Goal: Find specific page/section: Find specific page/section

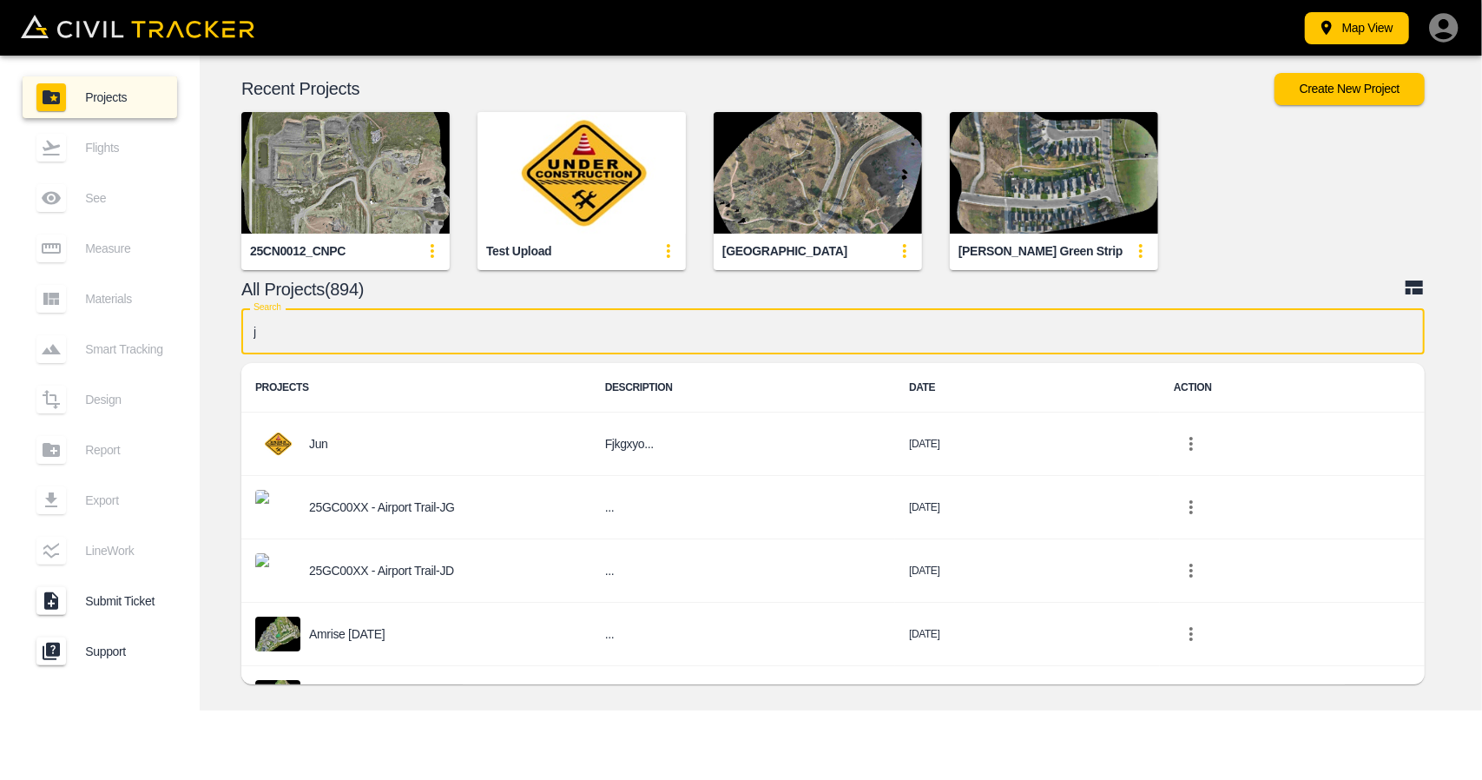
type input "jd"
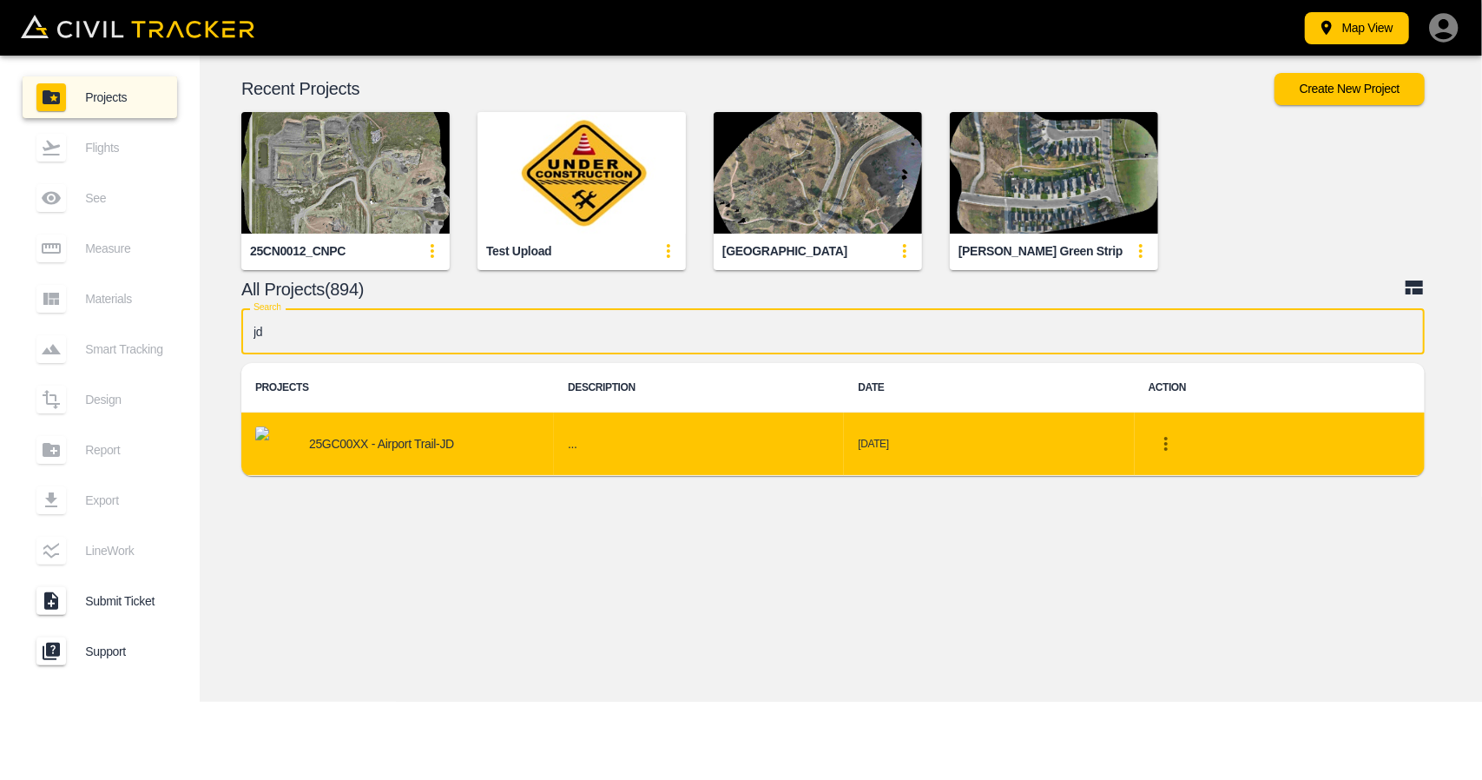
click at [401, 439] on p "25GC00XX - Airport Trail-JD" at bounding box center [381, 444] width 145 height 14
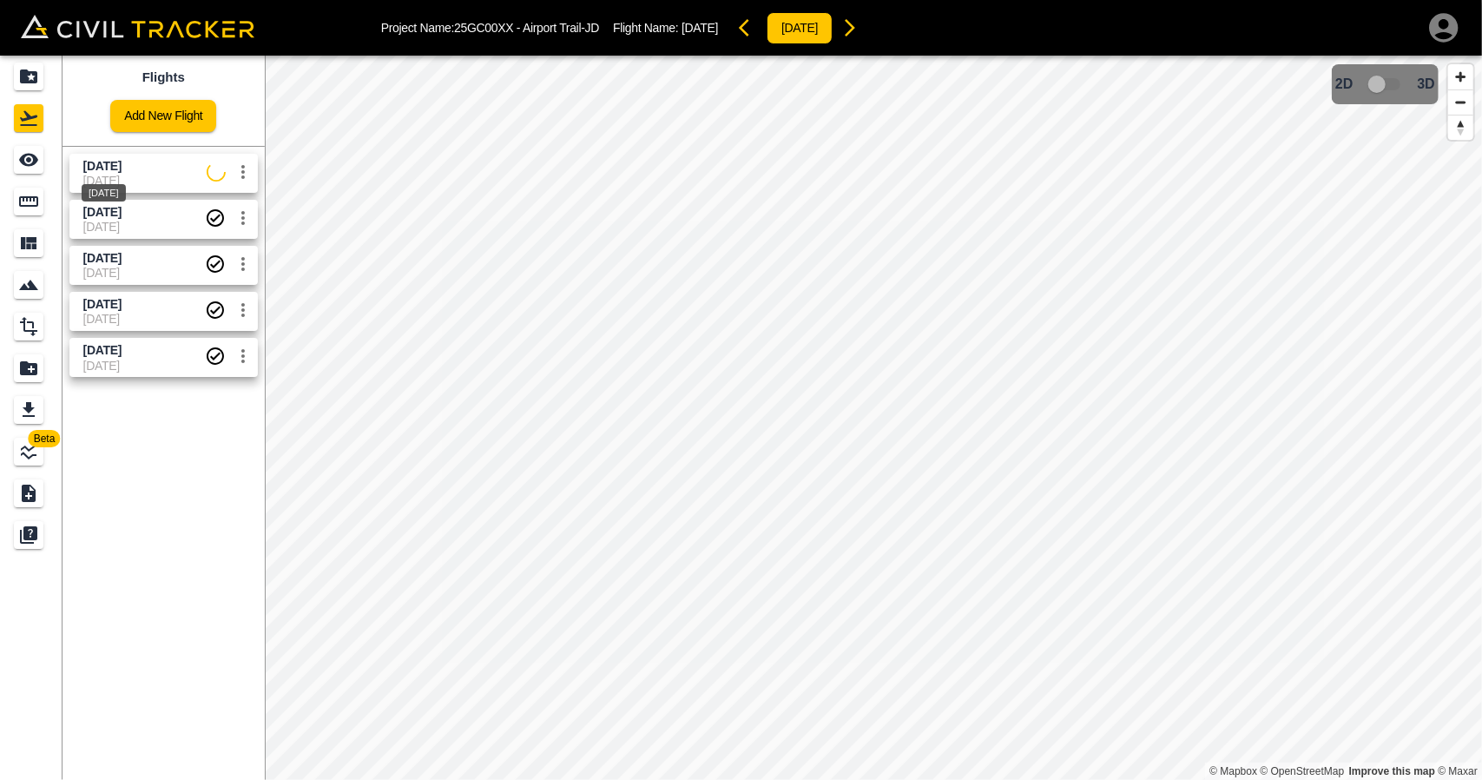
click at [116, 168] on span "[DATE]" at bounding box center [102, 166] width 38 height 14
click at [58, 167] on link at bounding box center [31, 160] width 63 height 42
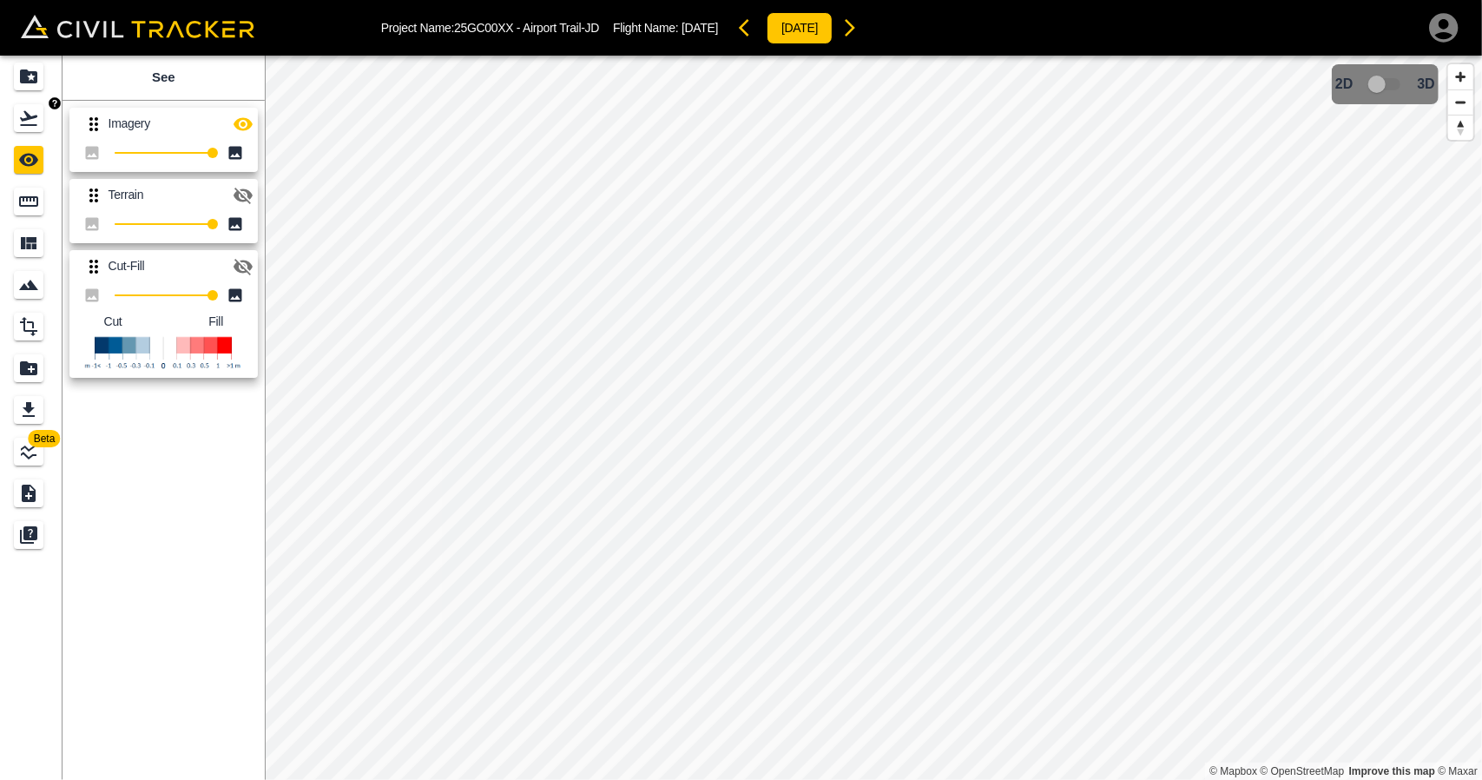
click at [22, 110] on icon "Flights" at bounding box center [28, 118] width 21 height 21
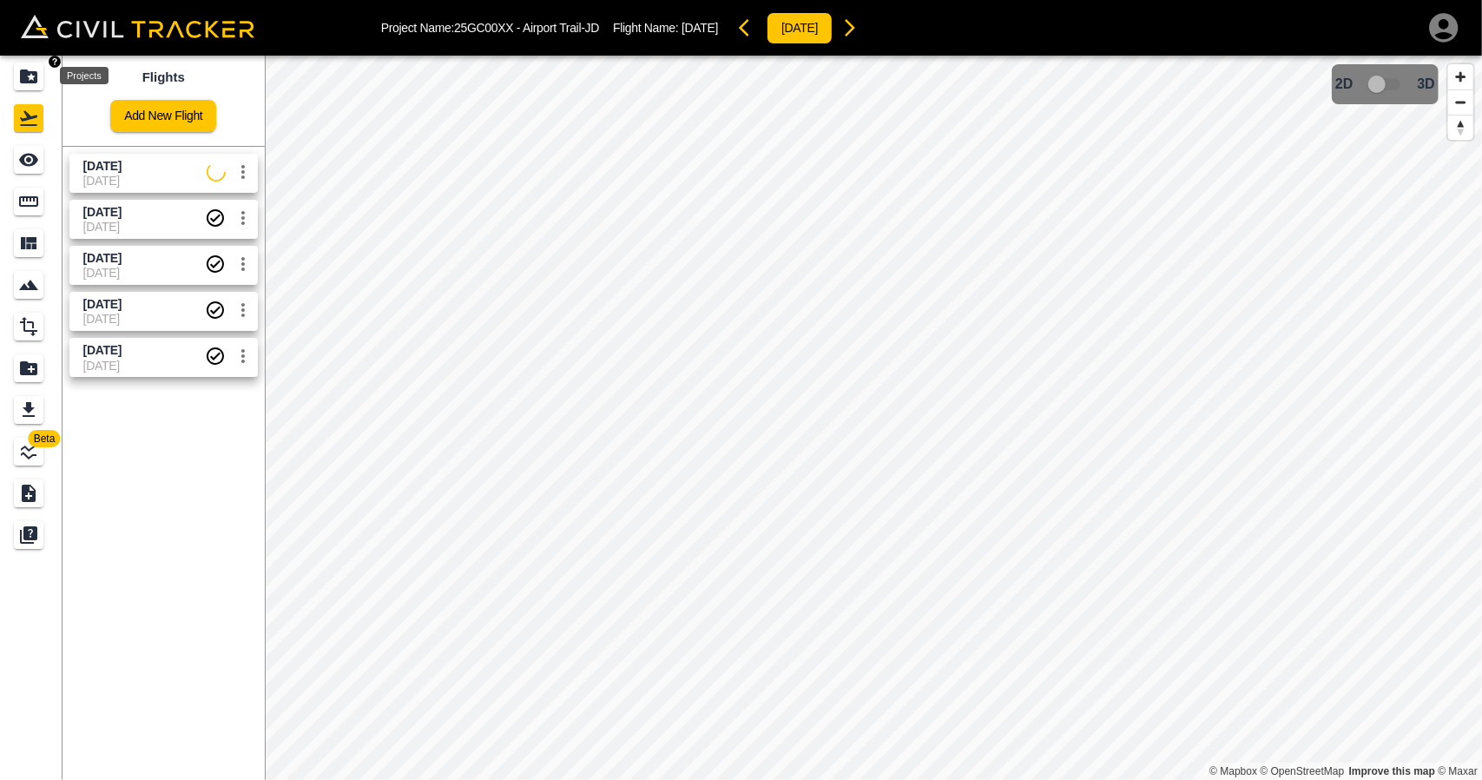
click at [17, 65] on div "Projects" at bounding box center [29, 77] width 30 height 28
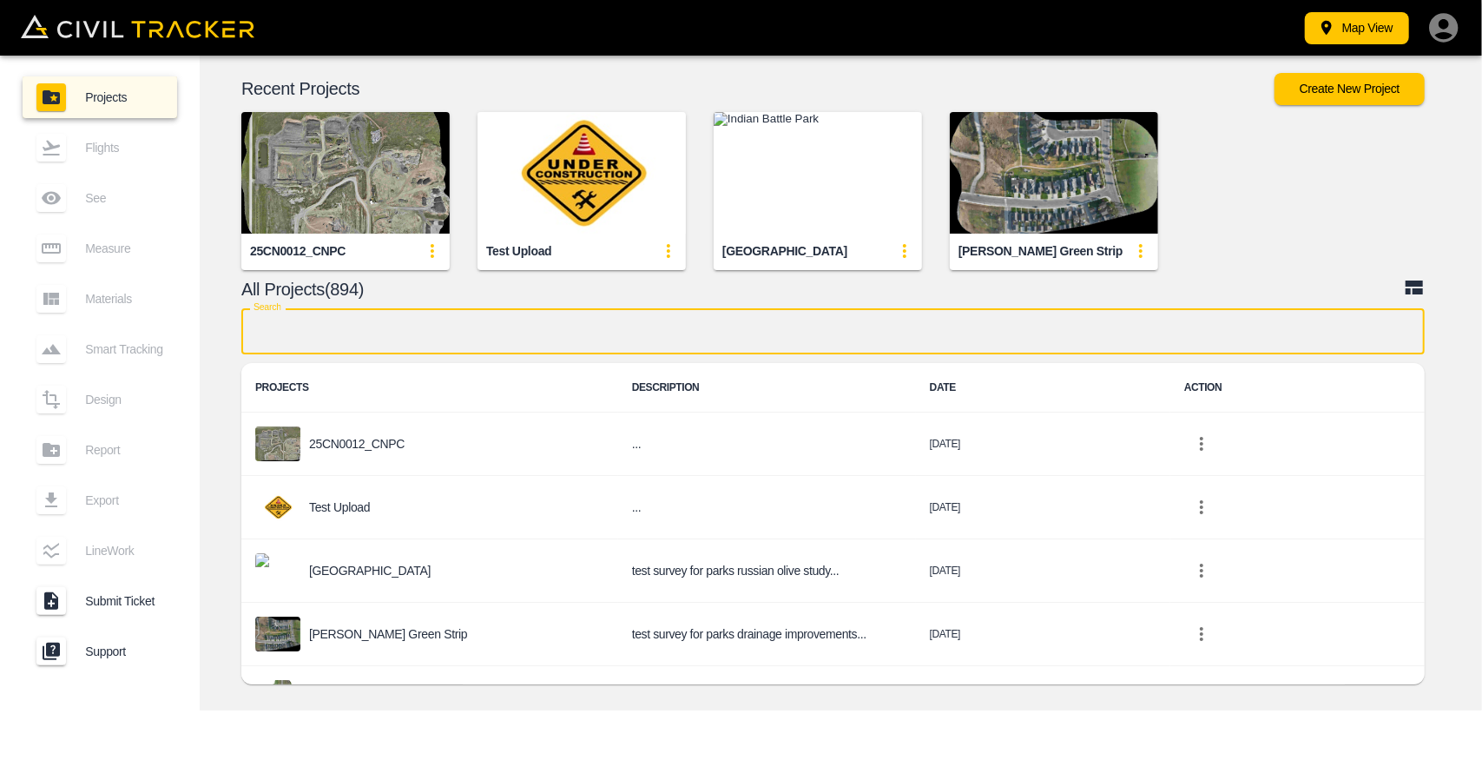
click at [532, 346] on input "text" at bounding box center [833, 331] width 1184 height 46
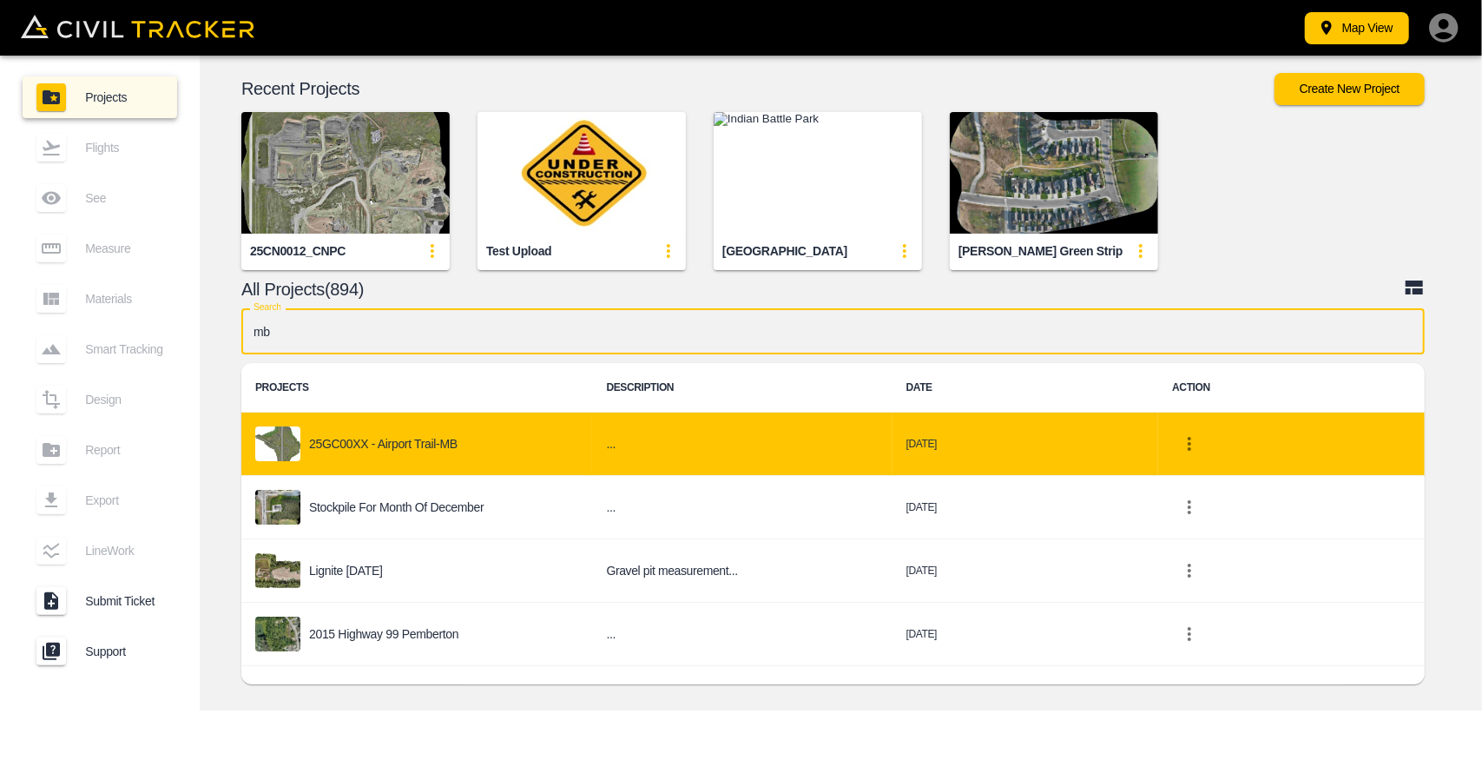
type input "mb"
click at [380, 432] on div "25GC00XX - Airport Trail-MB" at bounding box center [416, 443] width 323 height 35
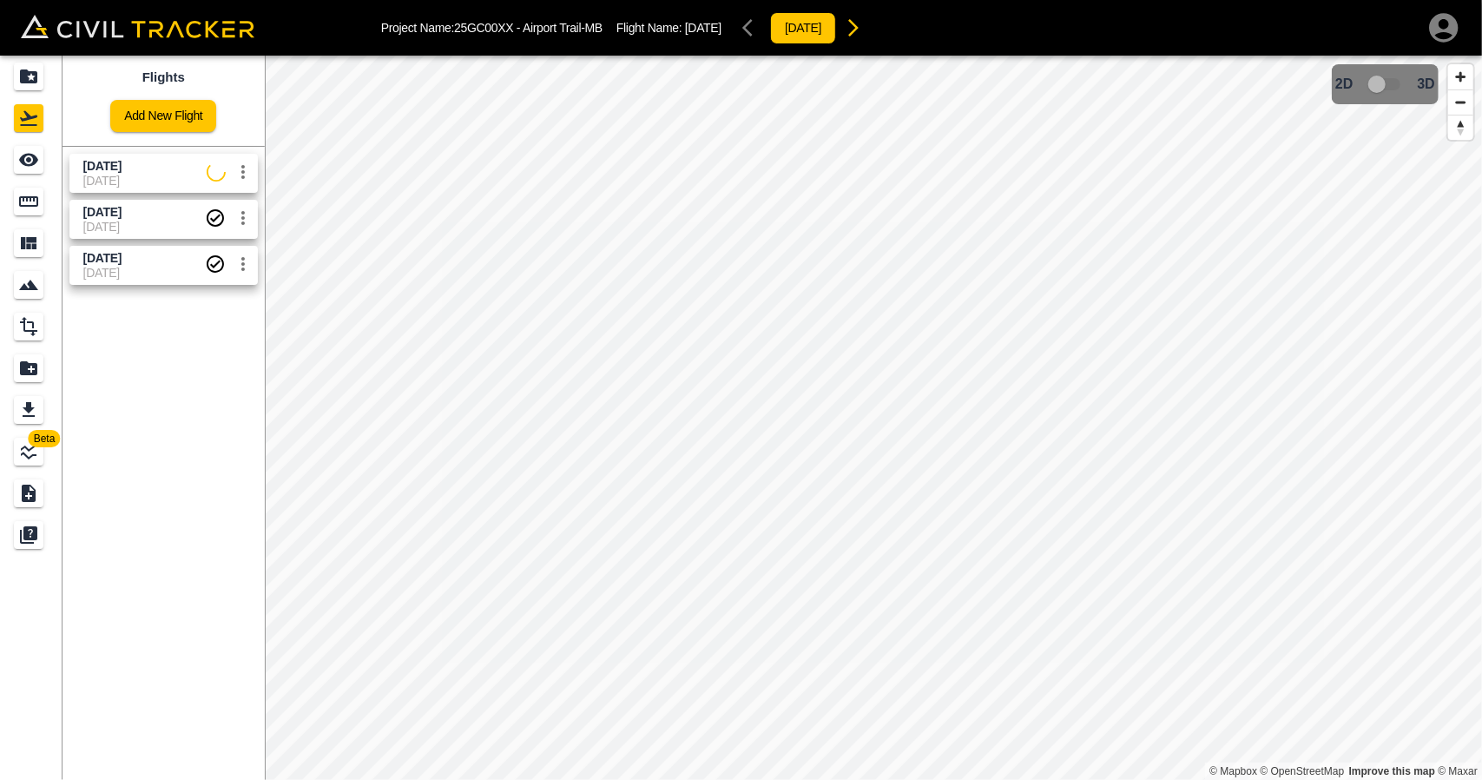
drag, startPoint x: 135, startPoint y: 169, endPoint x: 127, endPoint y: 168, distance: 8.7
click at [122, 169] on span "[DATE]" at bounding box center [102, 166] width 38 height 14
click at [23, 160] on icon "See" at bounding box center [28, 160] width 19 height 13
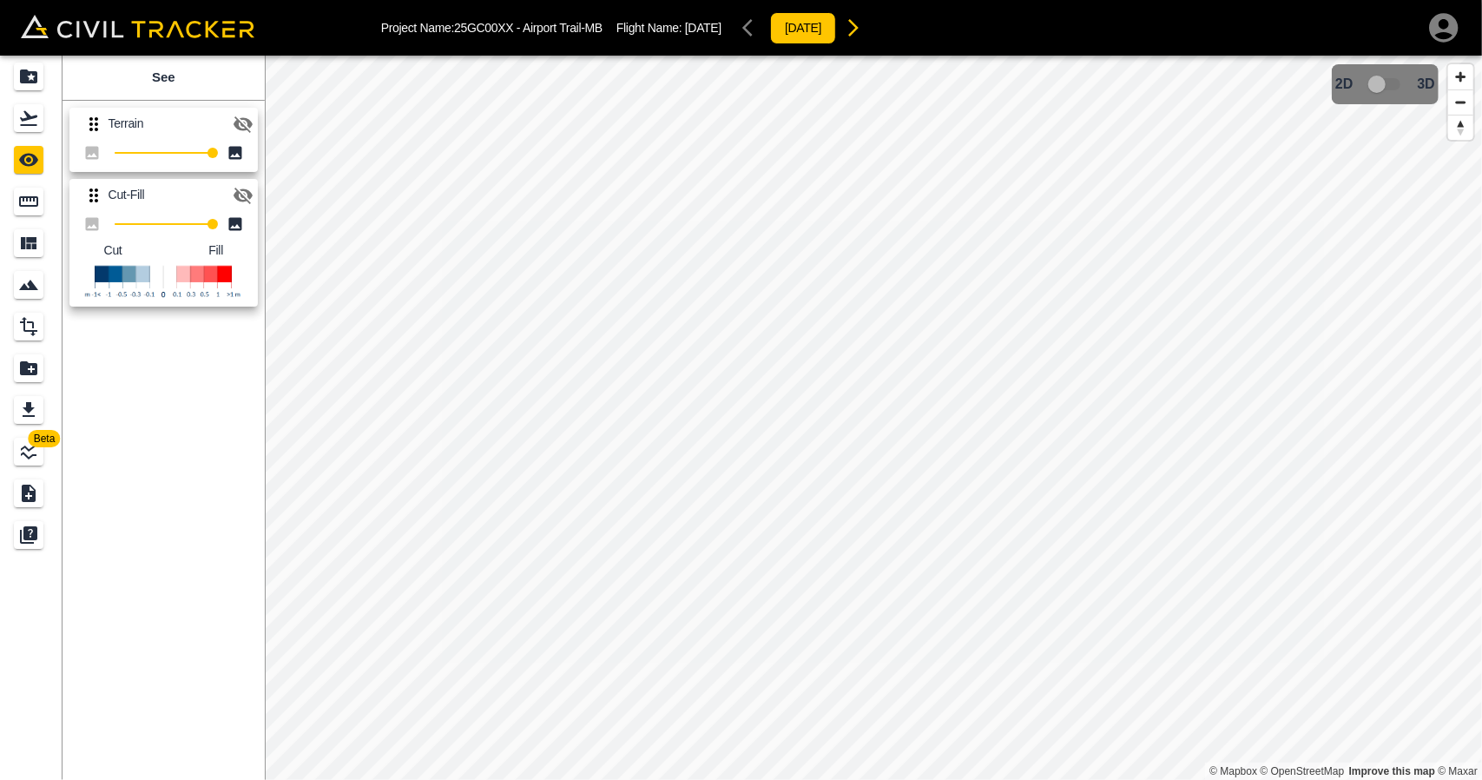
click at [240, 195] on icon "button" at bounding box center [243, 195] width 21 height 21
click at [247, 128] on icon "button" at bounding box center [243, 124] width 21 height 21
click at [19, 104] on div "Flights" at bounding box center [29, 118] width 30 height 28
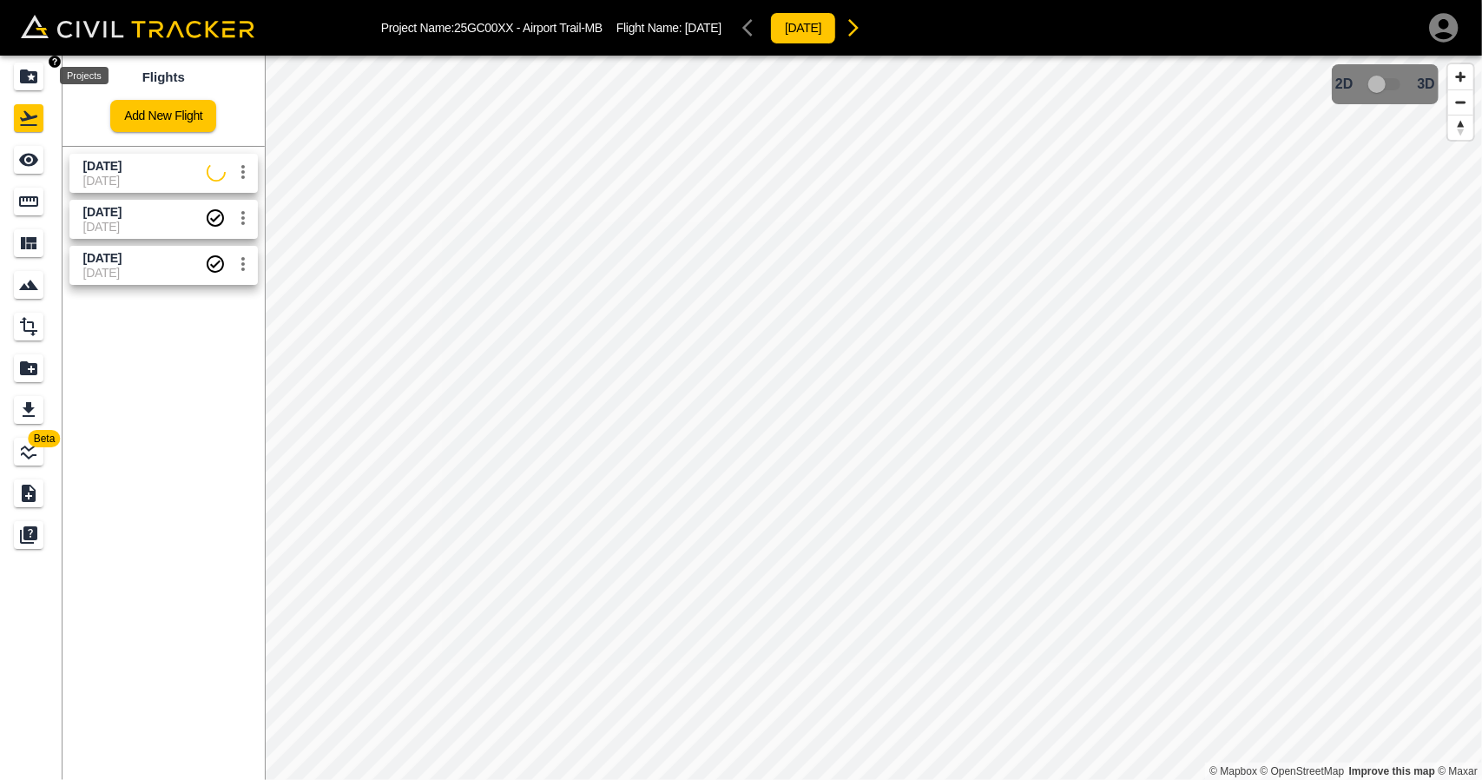
click at [24, 76] on icon "Projects" at bounding box center [28, 76] width 17 height 14
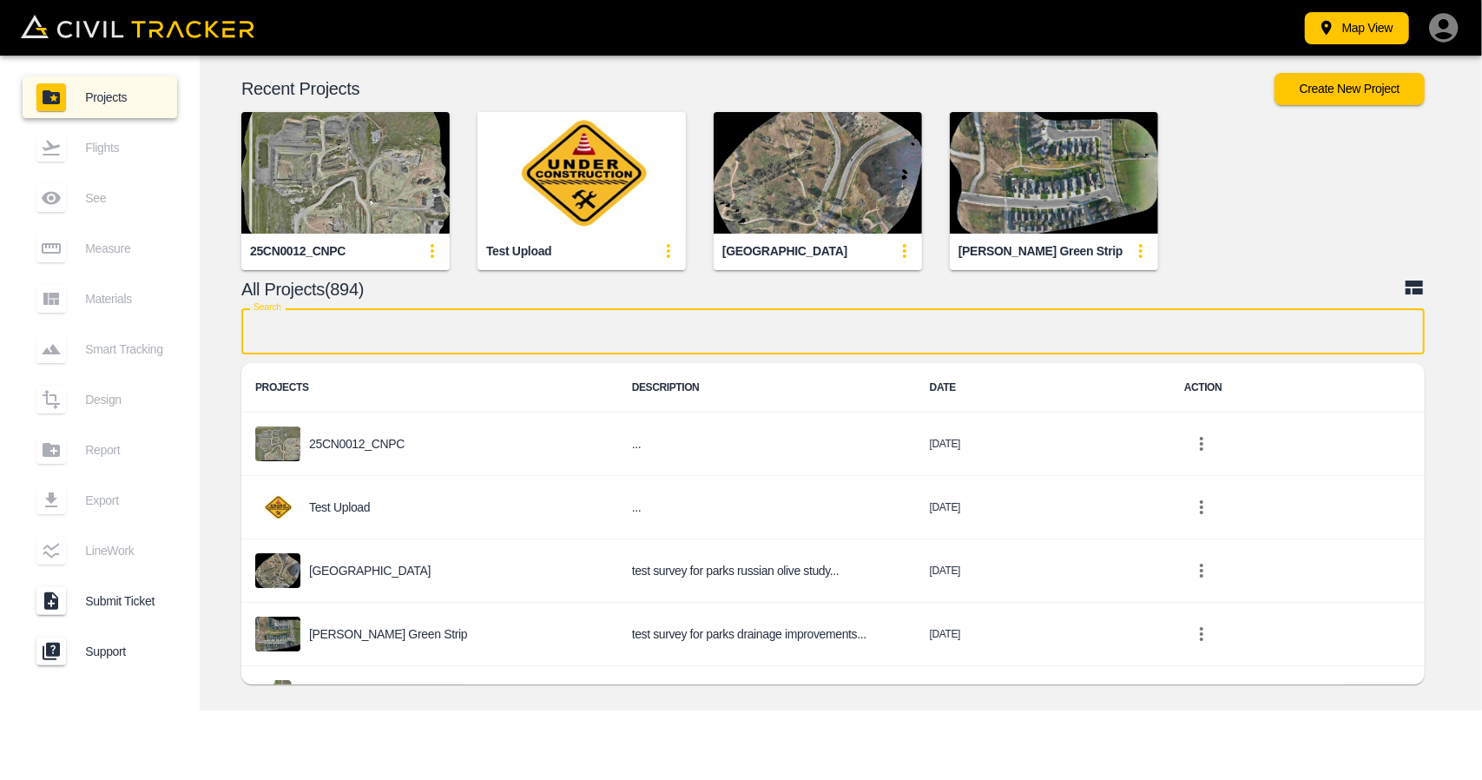
click at [538, 345] on input "text" at bounding box center [833, 331] width 1184 height 46
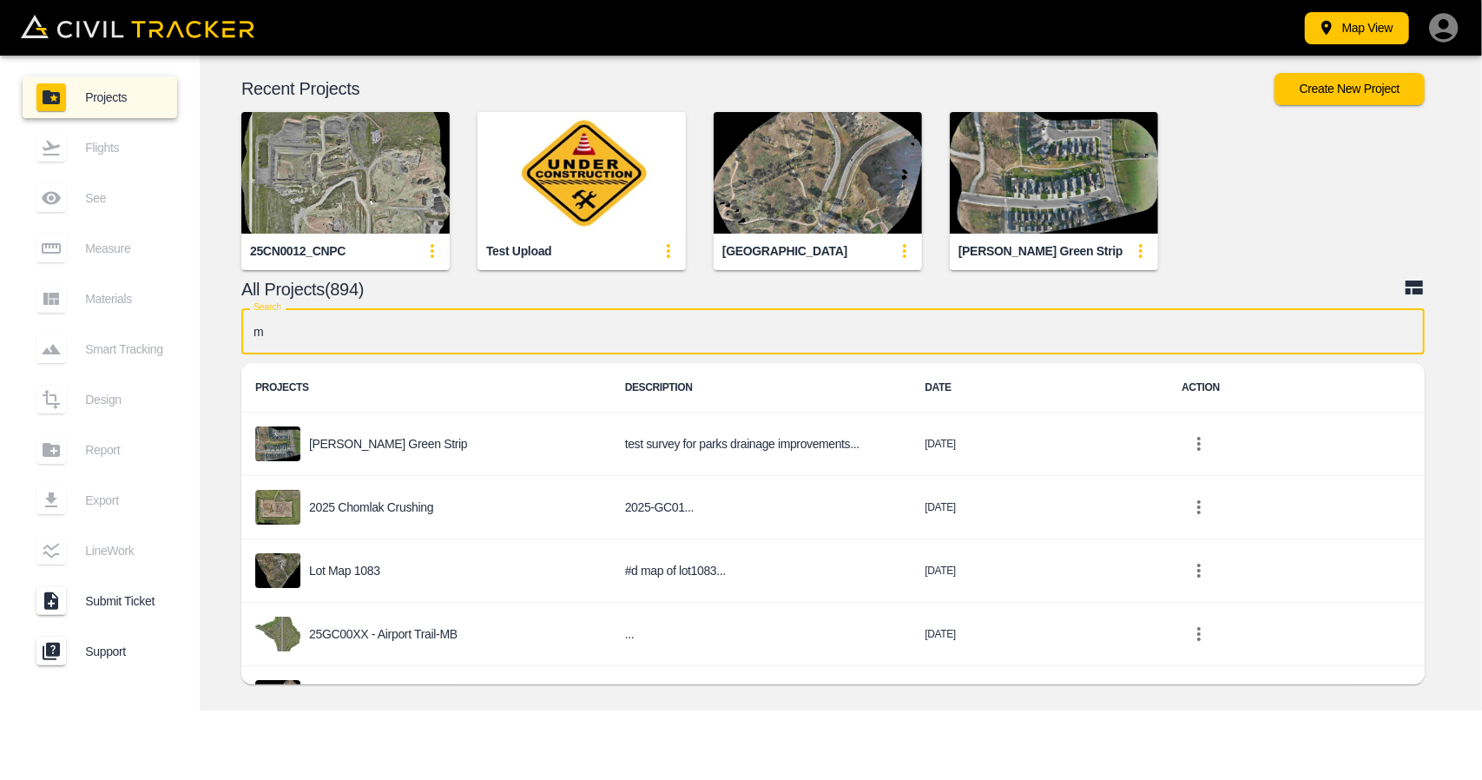
type input "mb"
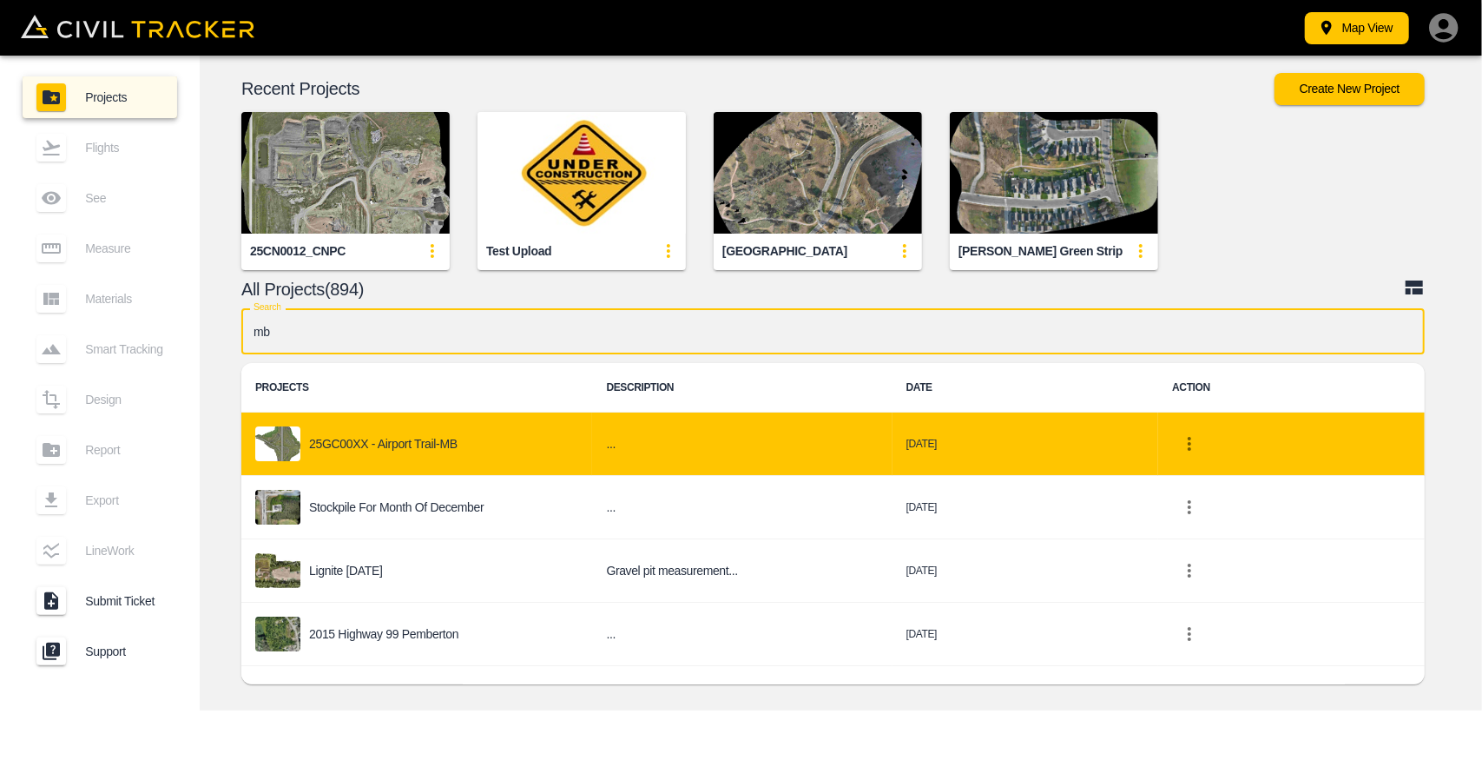
click at [441, 442] on p "25GC00XX - Airport Trail-MB" at bounding box center [383, 444] width 148 height 14
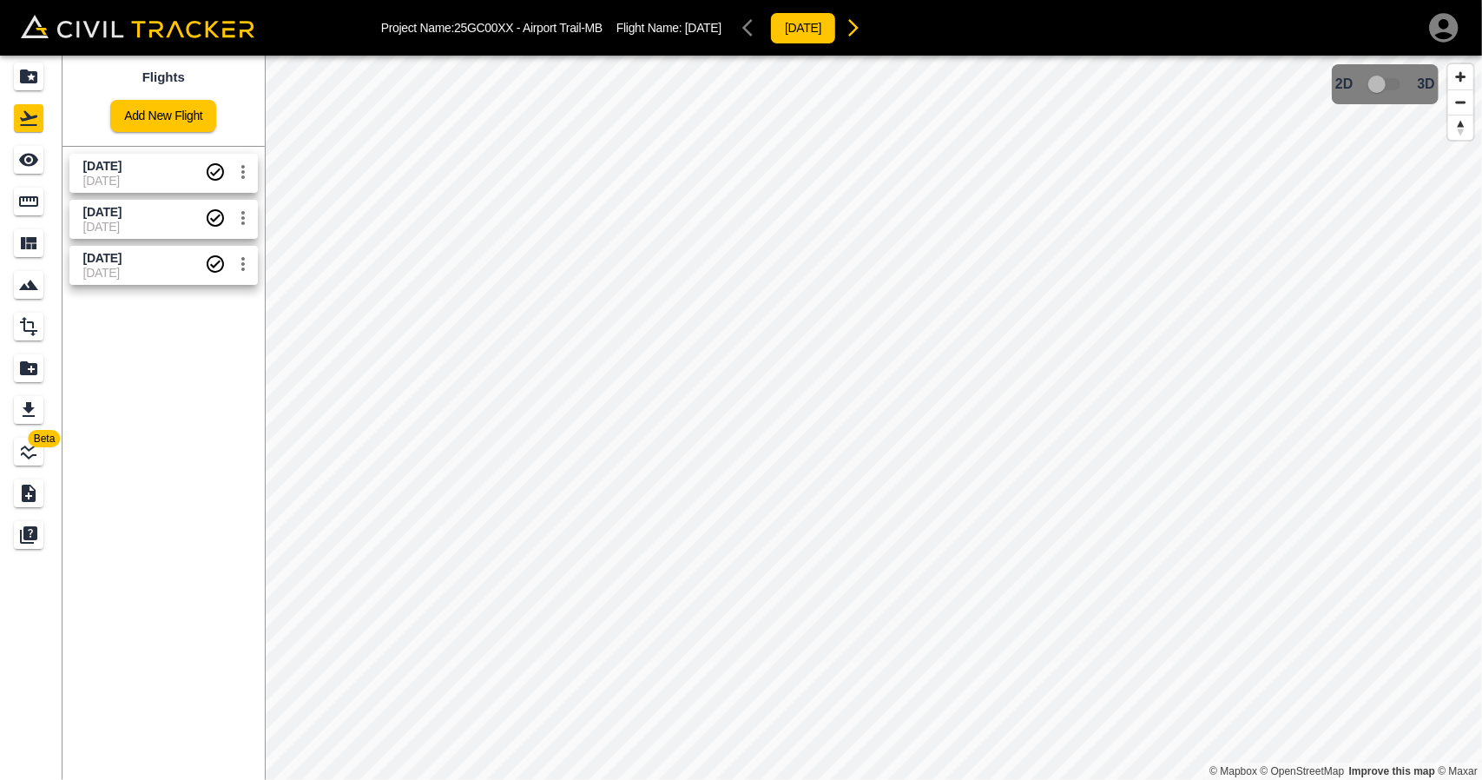
drag, startPoint x: 116, startPoint y: 161, endPoint x: 3, endPoint y: 175, distance: 113.7
click at [116, 162] on span "[DATE]" at bounding box center [102, 166] width 38 height 14
click at [3, 175] on link at bounding box center [31, 160] width 63 height 42
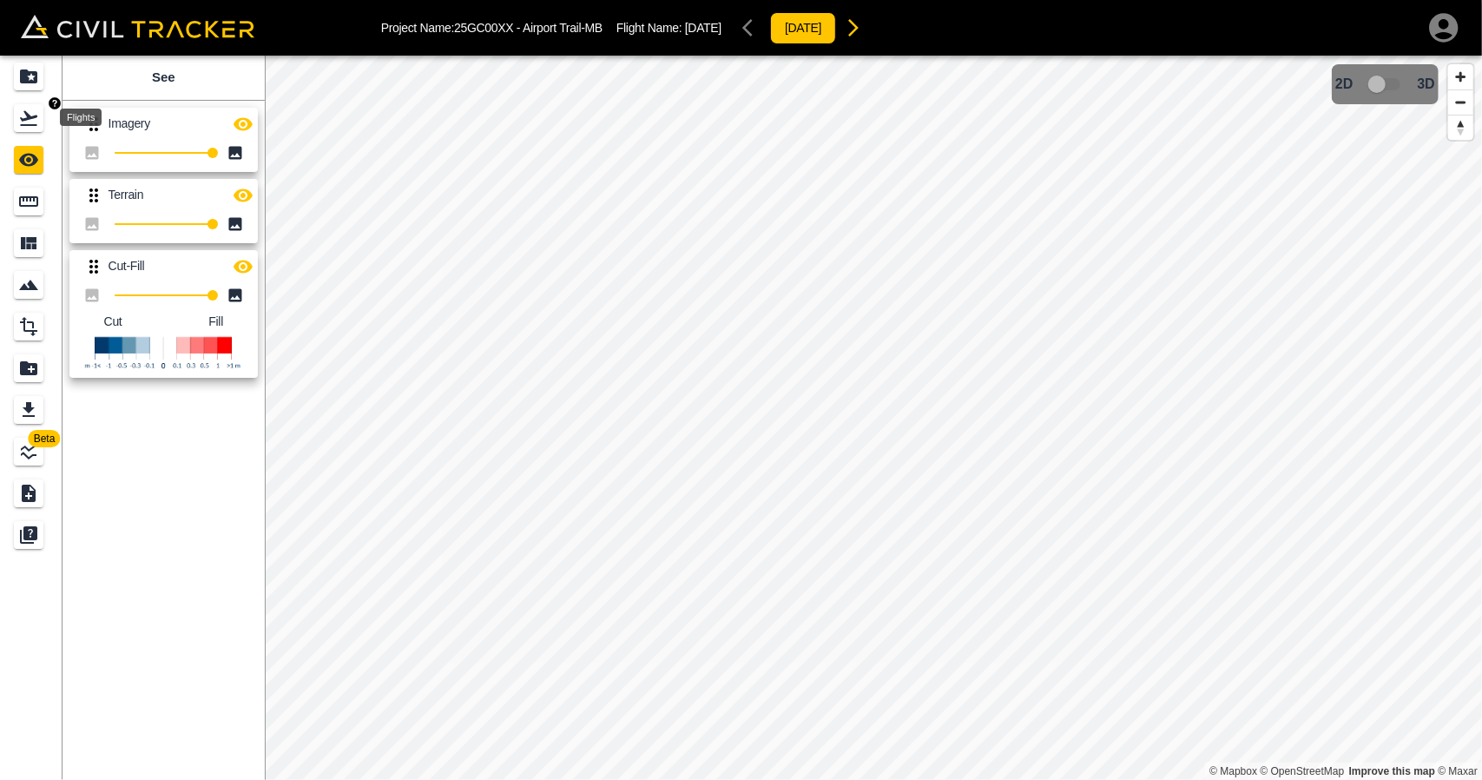
click at [46, 114] on div "Flights" at bounding box center [31, 118] width 35 height 28
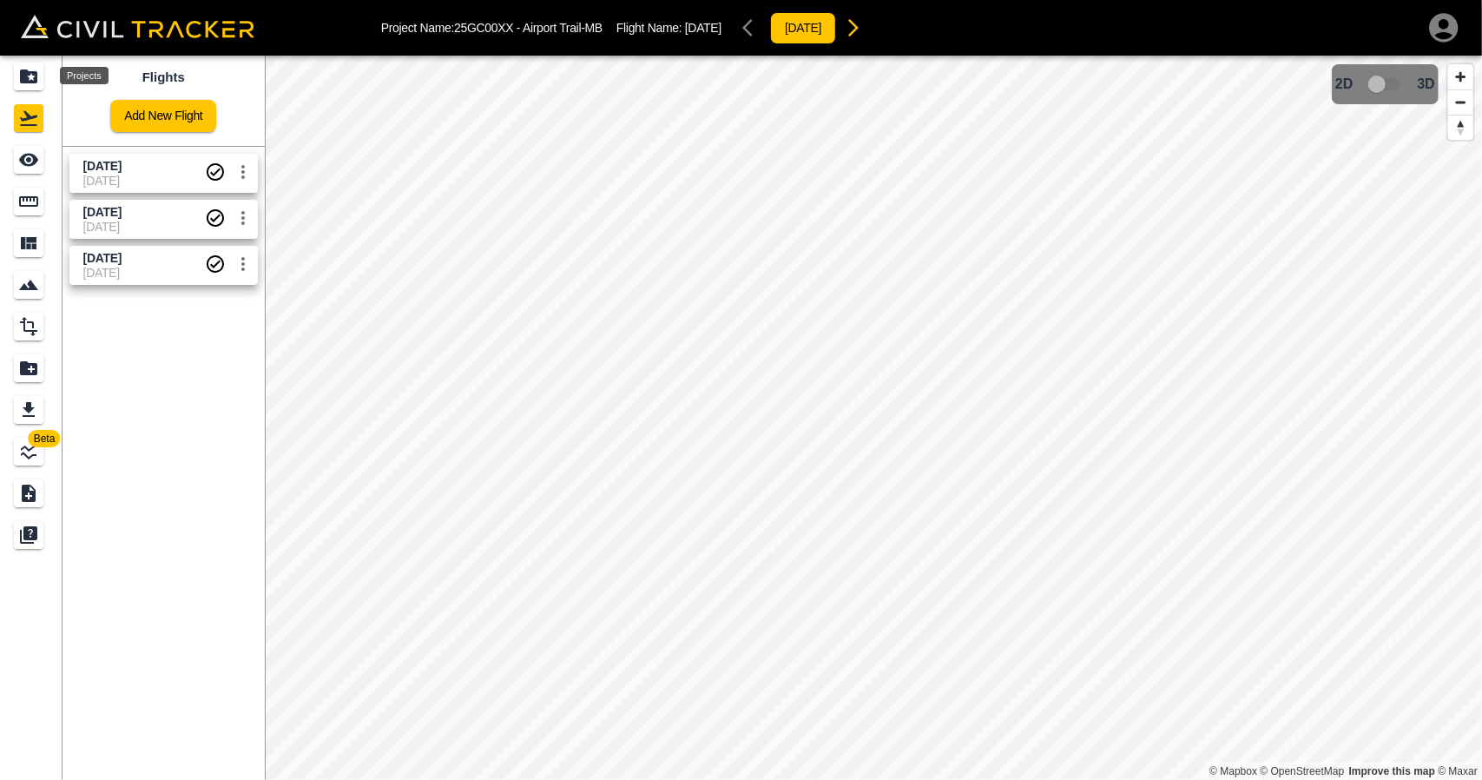
drag, startPoint x: 14, startPoint y: 82, endPoint x: 1092, endPoint y: 779, distance: 1283.1
click at [16, 82] on div "Projects" at bounding box center [29, 77] width 30 height 28
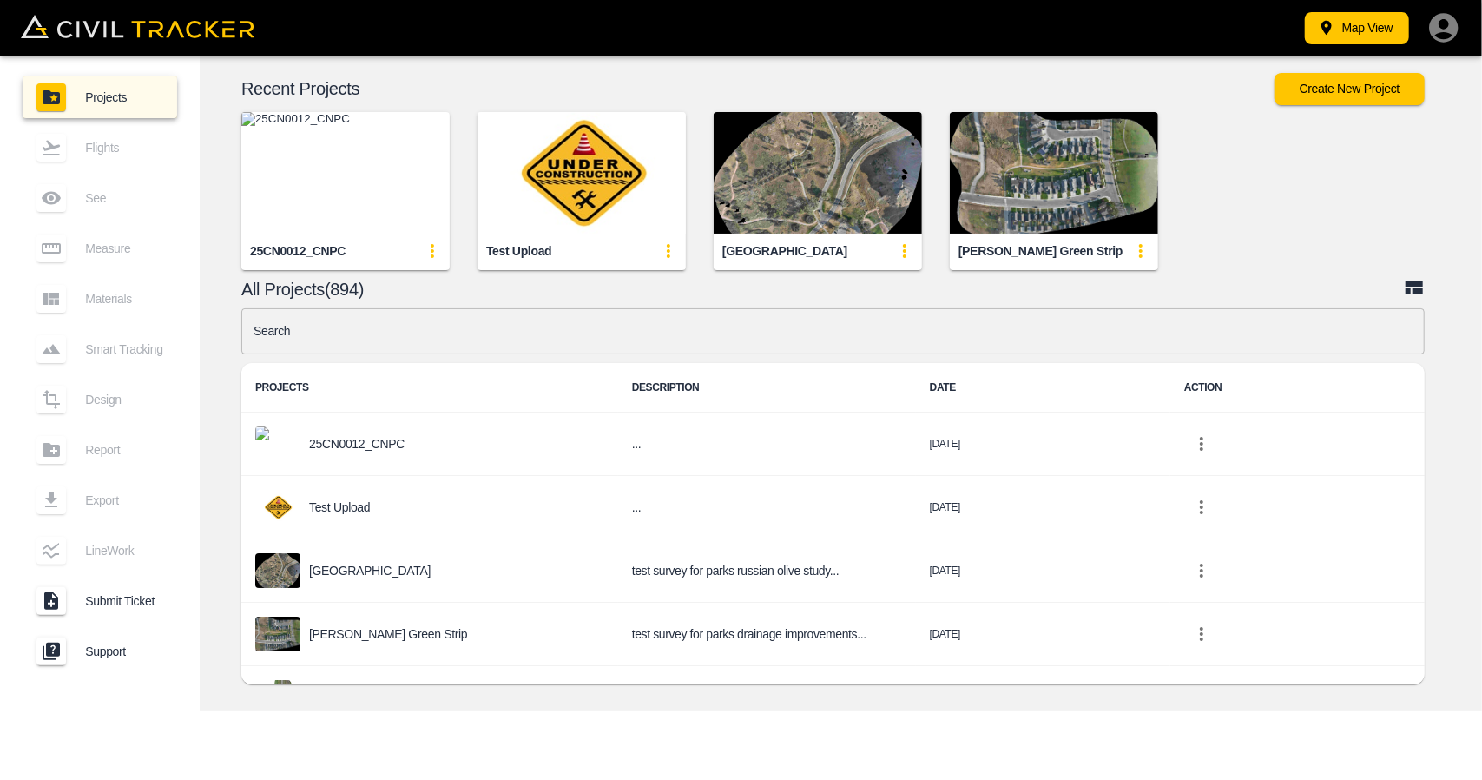
click at [505, 326] on input "text" at bounding box center [833, 331] width 1184 height 46
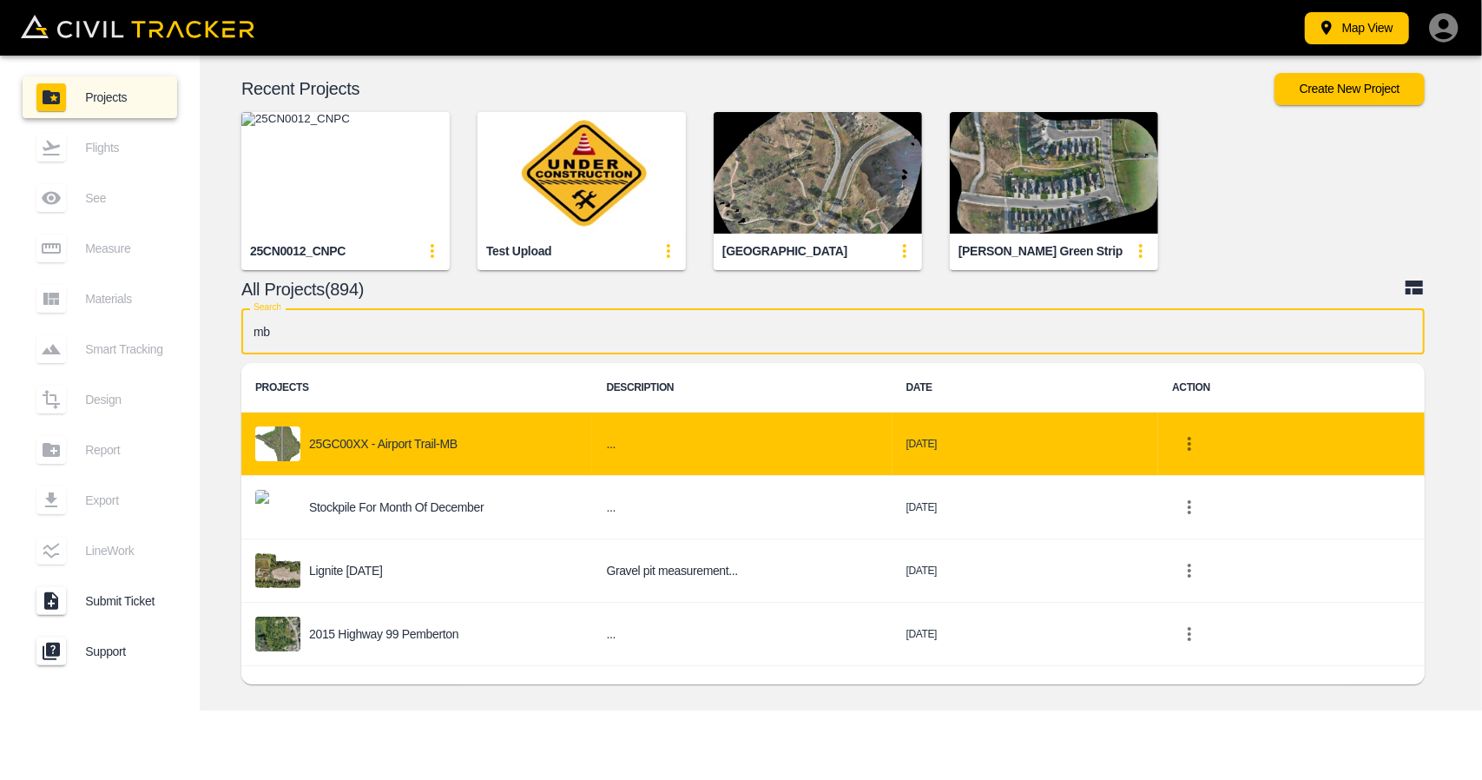
type input "mb"
click at [452, 450] on p "25GC00XX - Airport Trail-MB" at bounding box center [383, 444] width 148 height 14
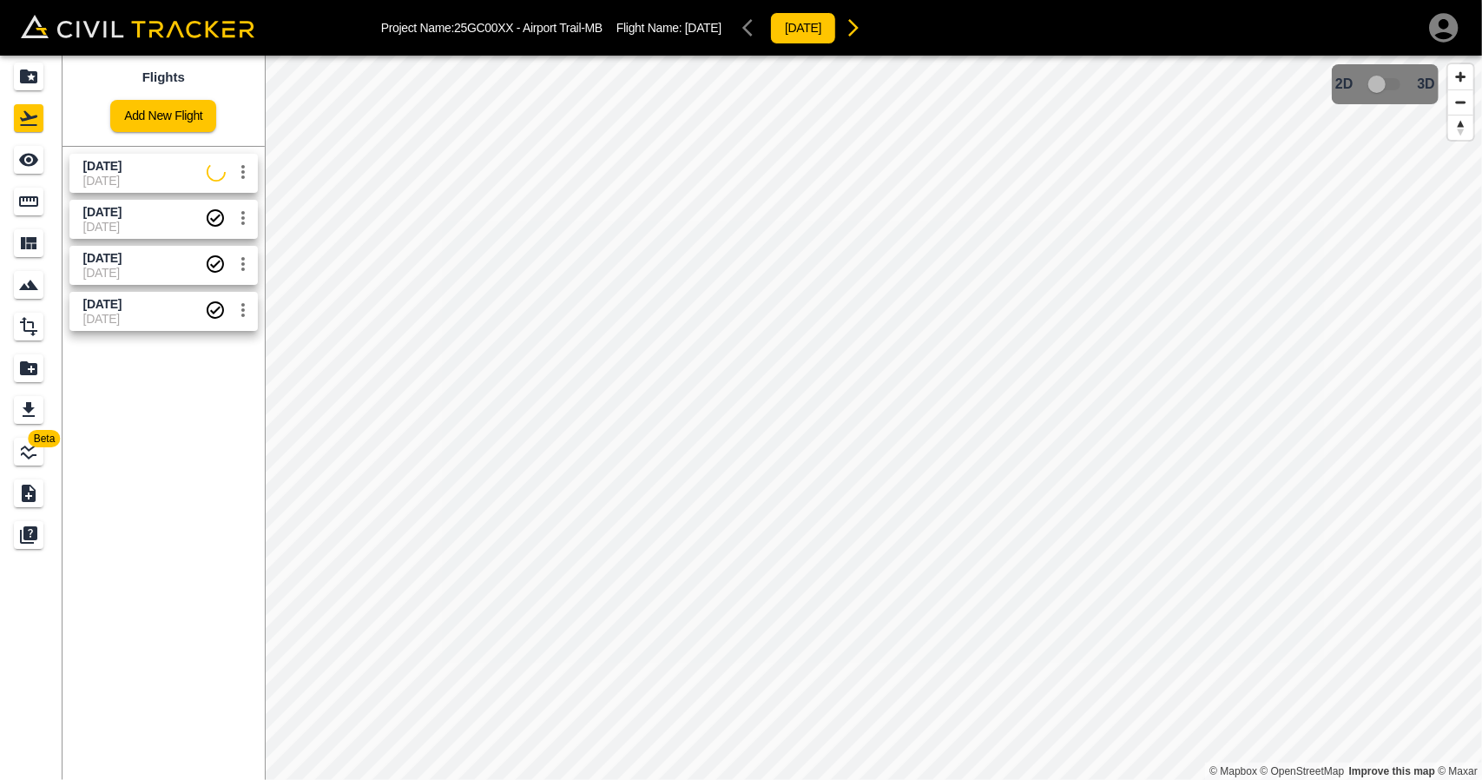
click at [148, 181] on span "[DATE]" at bounding box center [144, 181] width 123 height 14
click at [47, 165] on div "See" at bounding box center [31, 160] width 35 height 28
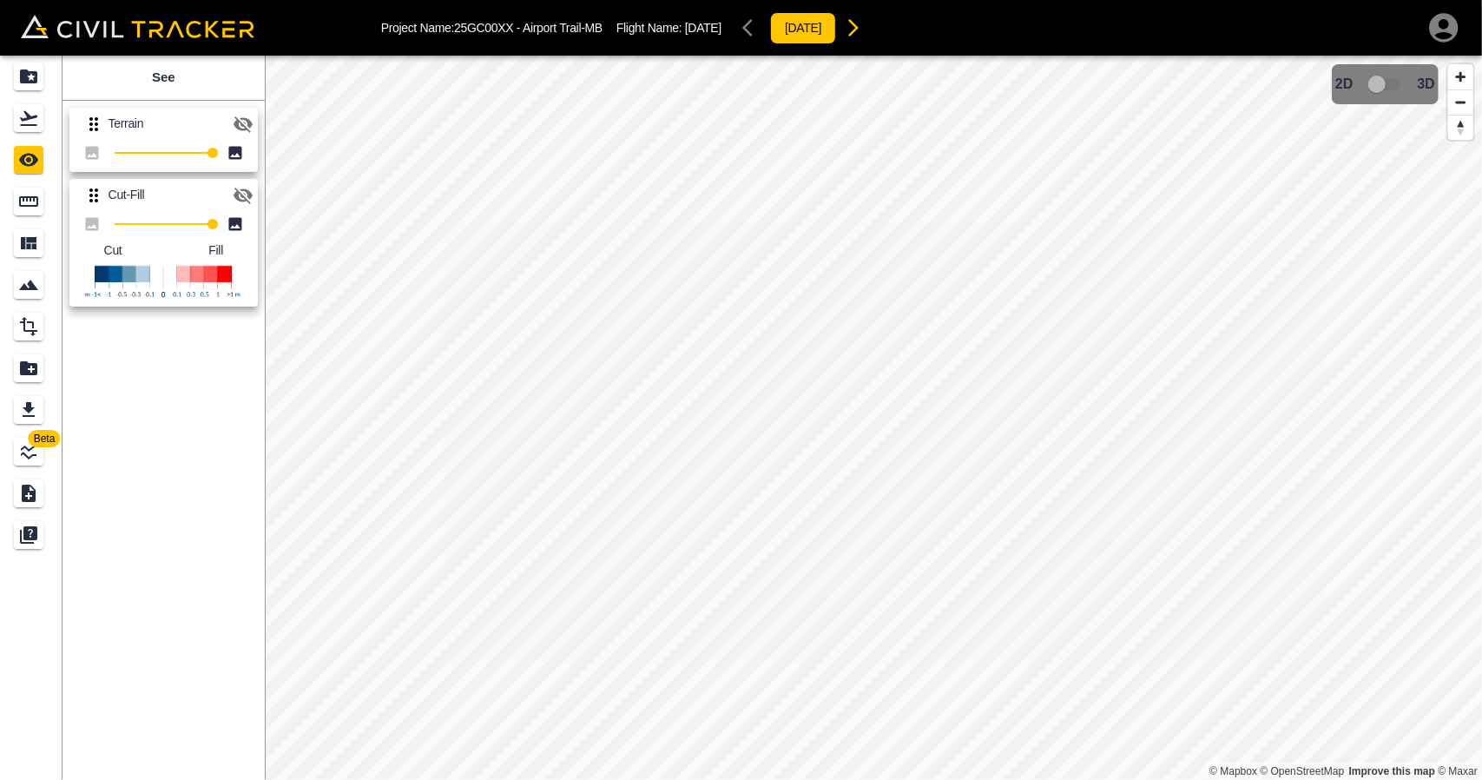
click at [243, 187] on icon "button" at bounding box center [243, 195] width 21 height 21
click at [244, 187] on icon "button" at bounding box center [243, 195] width 21 height 21
click at [239, 122] on icon "button" at bounding box center [243, 124] width 21 height 21
click at [247, 119] on icon "button" at bounding box center [243, 123] width 19 height 13
click at [36, 74] on icon "Projects" at bounding box center [28, 76] width 17 height 14
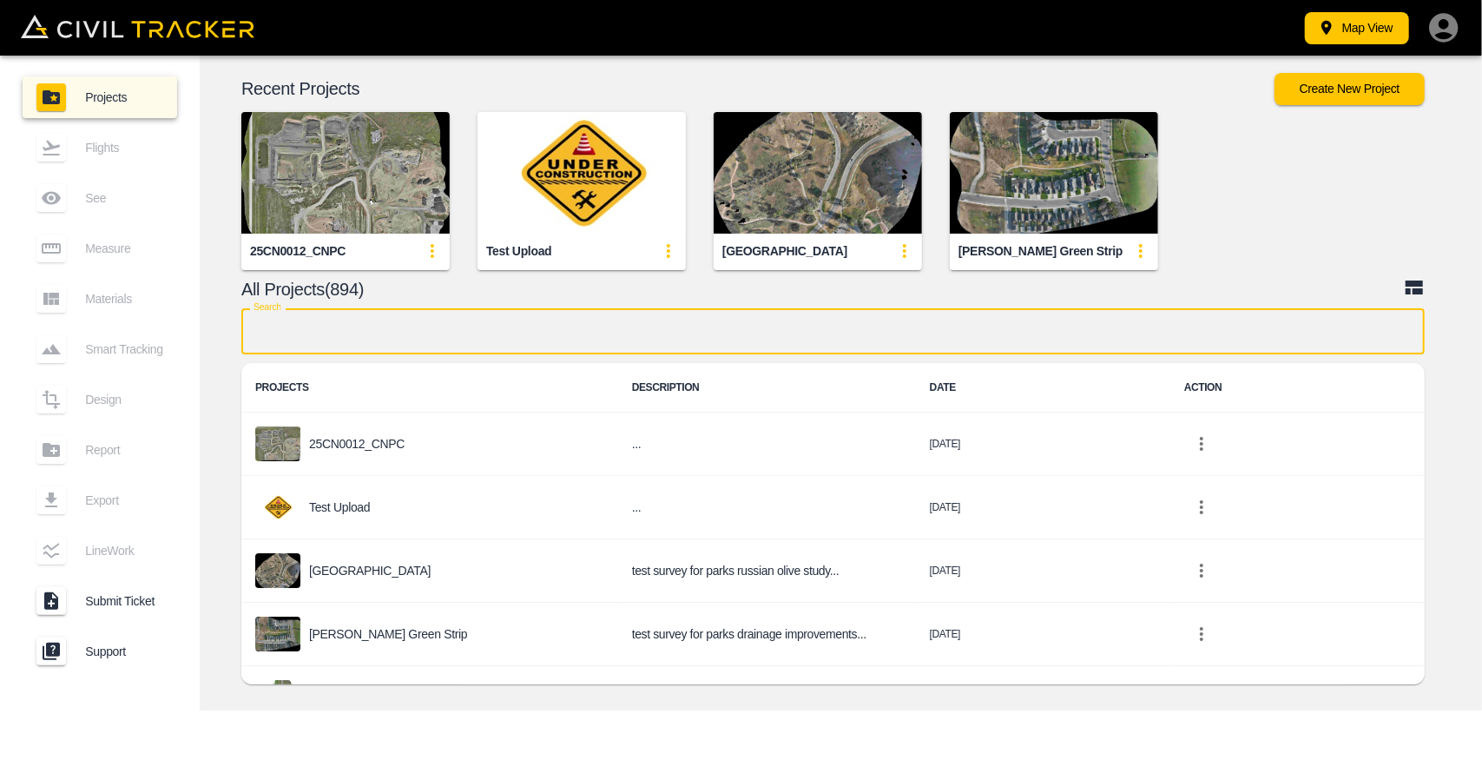
click at [627, 335] on input "text" at bounding box center [833, 331] width 1184 height 46
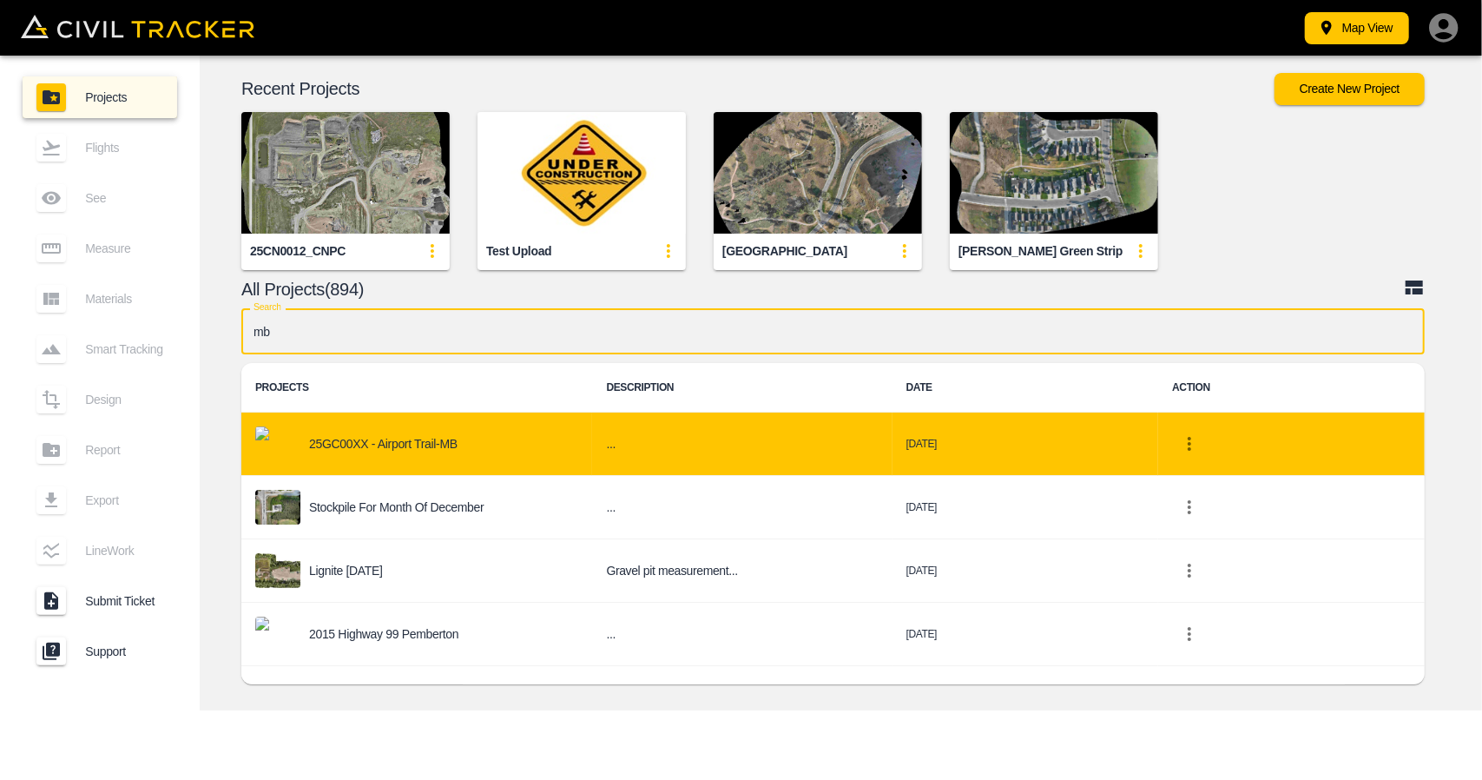
type input "mb"
click at [447, 446] on p "25GC00XX - Airport Trail-MB" at bounding box center [383, 444] width 148 height 14
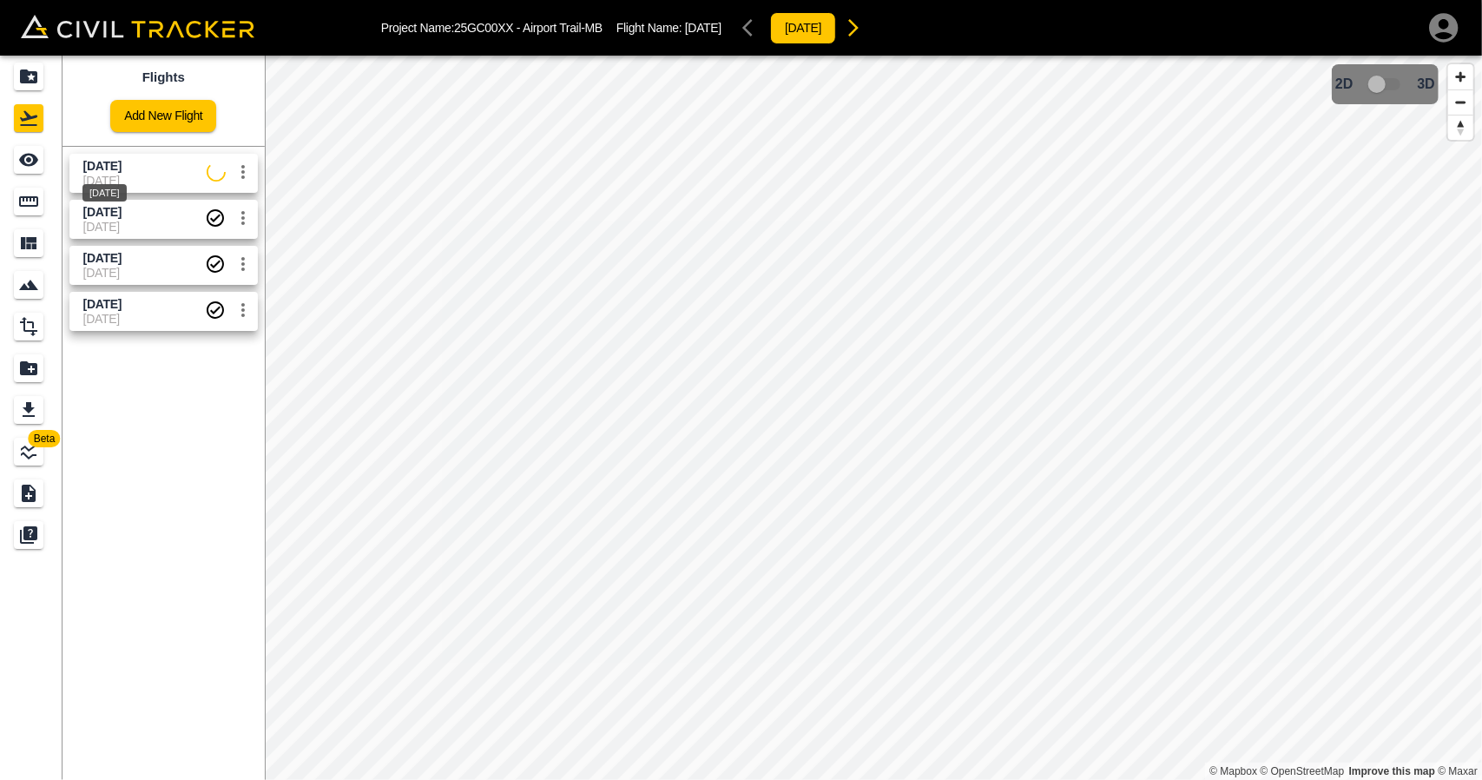
click at [122, 168] on span "[DATE]" at bounding box center [102, 166] width 38 height 14
click at [14, 168] on div "See" at bounding box center [29, 160] width 30 height 28
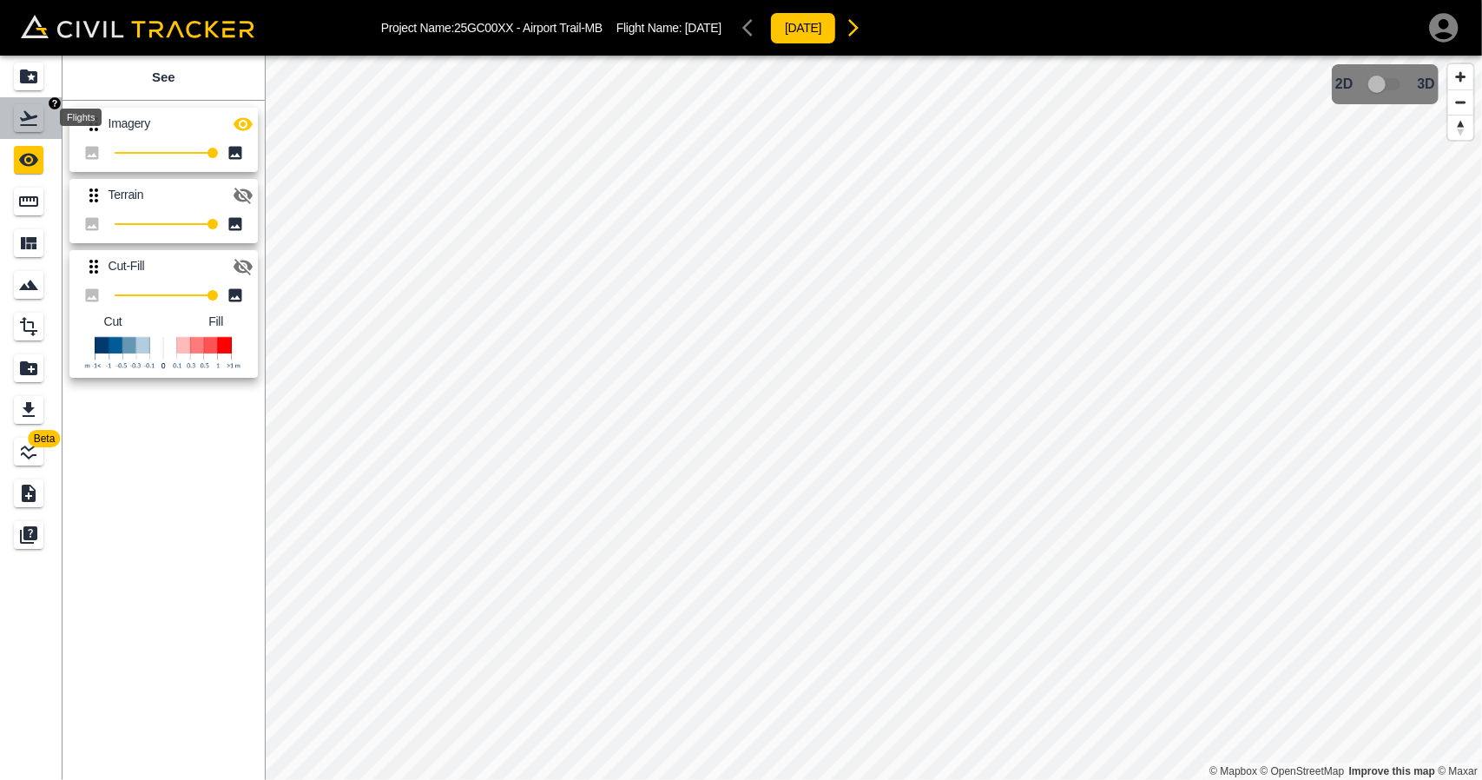
click at [19, 122] on icon "Flights" at bounding box center [28, 118] width 21 height 21
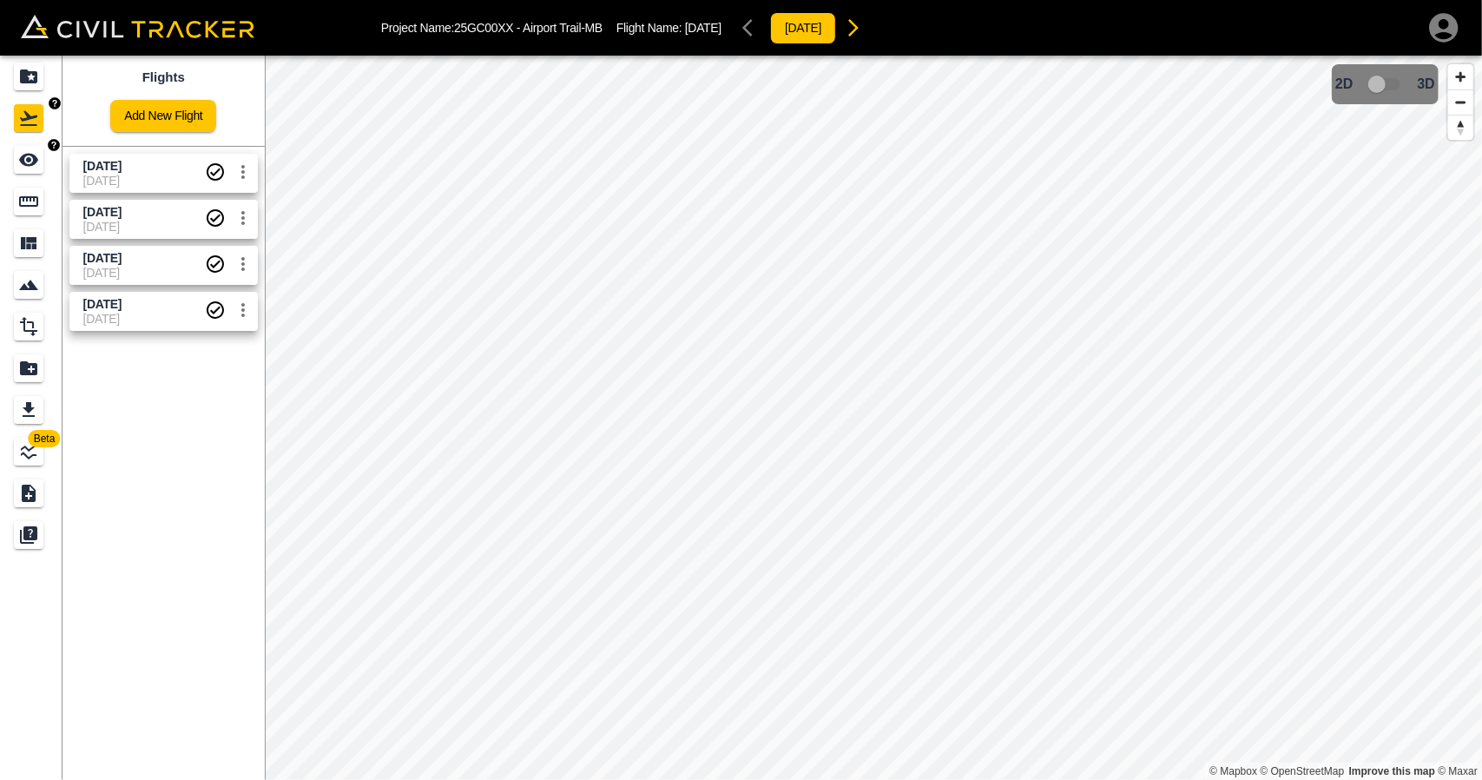
click at [36, 88] on div "Projects" at bounding box center [29, 77] width 30 height 28
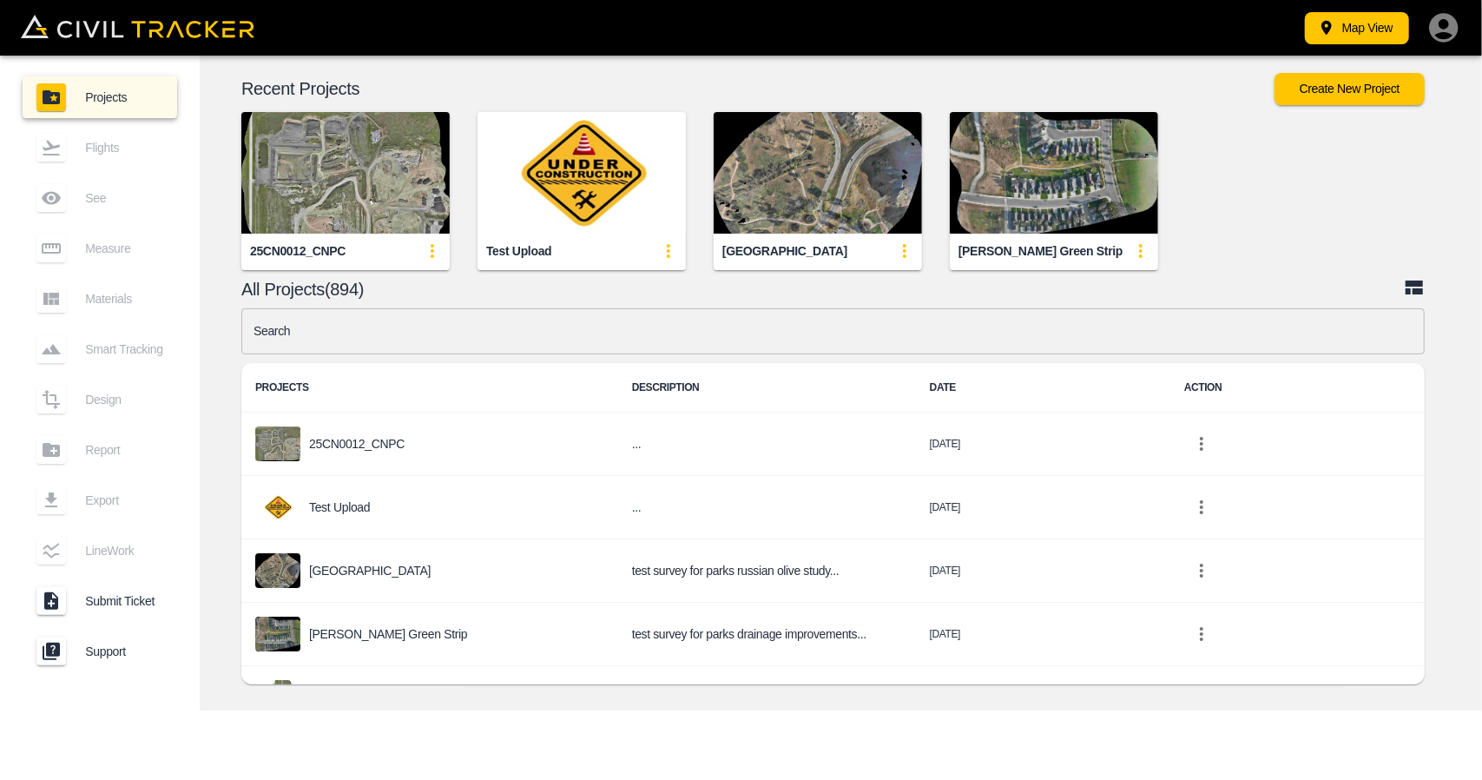
click at [556, 350] on input "text" at bounding box center [833, 331] width 1184 height 46
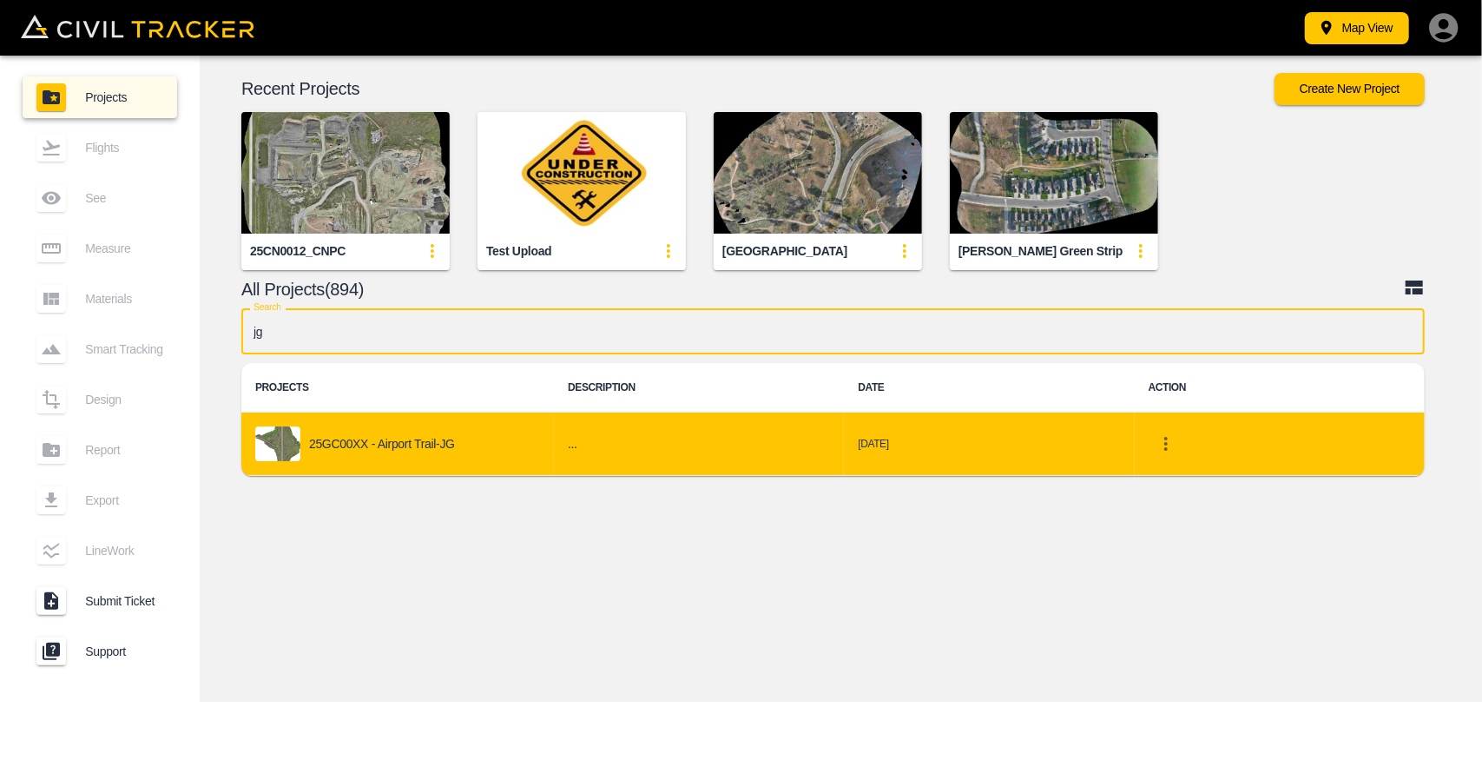
type input "jg"
click at [441, 437] on p "25GC00XX - Airport Trail-JG" at bounding box center [382, 444] width 146 height 14
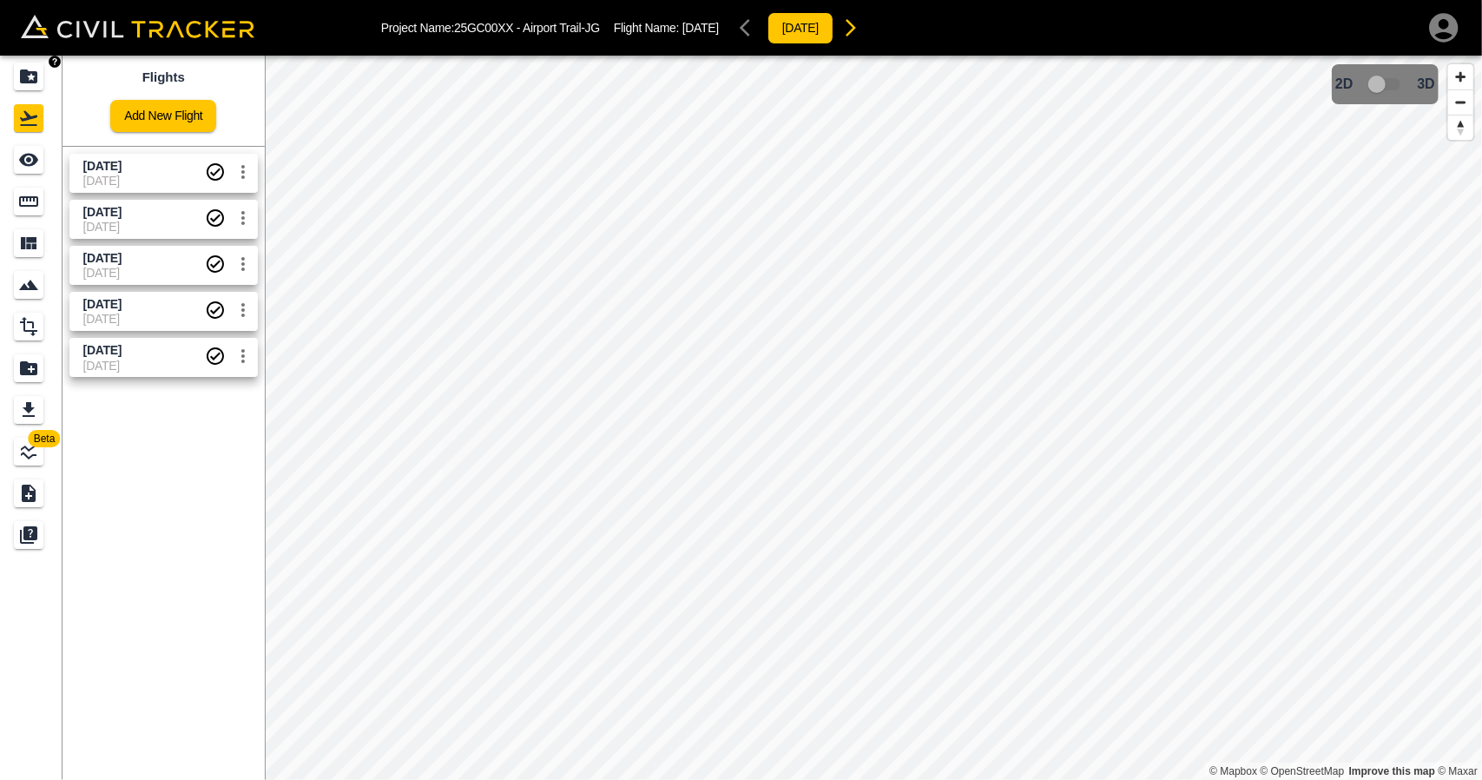
click at [34, 88] on div "Projects" at bounding box center [29, 77] width 30 height 28
